Goal: Task Accomplishment & Management: Manage account settings

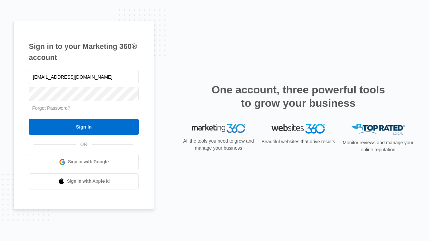
type input "dankie614@gmail.com"
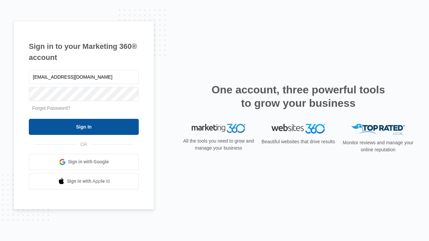
click at [84, 127] on input "Sign In" at bounding box center [84, 127] width 110 height 16
